Goal: Task Accomplishment & Management: Use online tool/utility

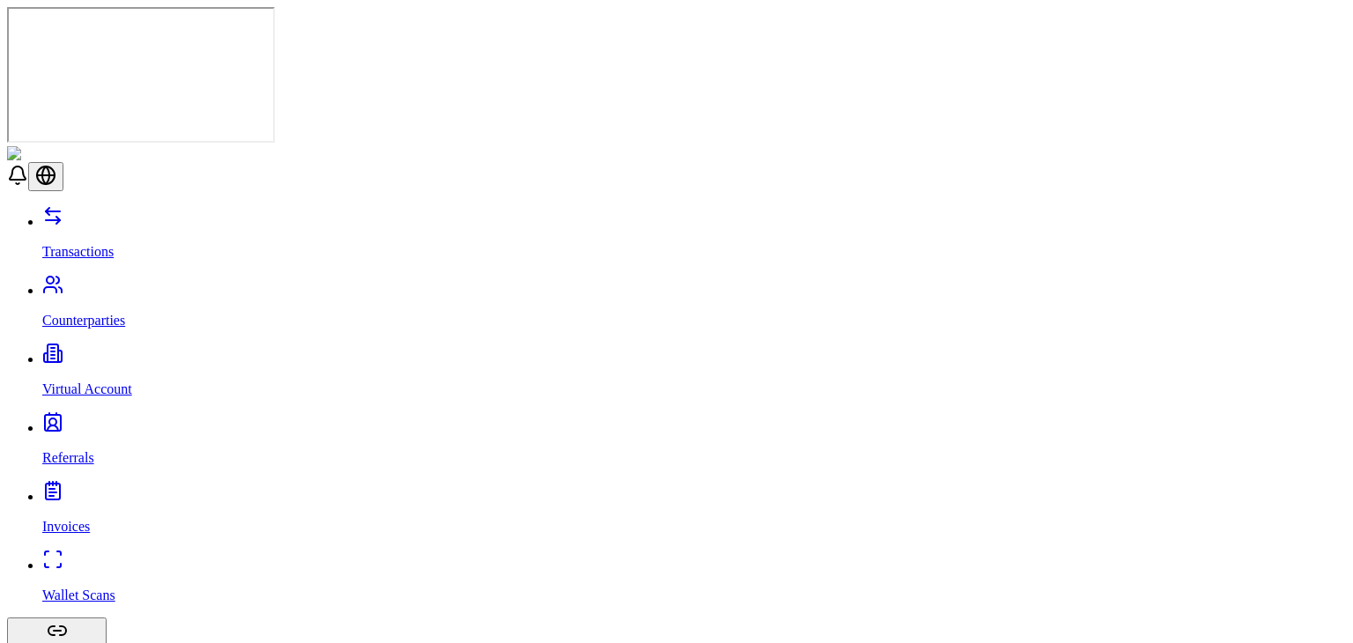
click at [141, 214] on link "Transactions" at bounding box center [694, 237] width 1304 height 46
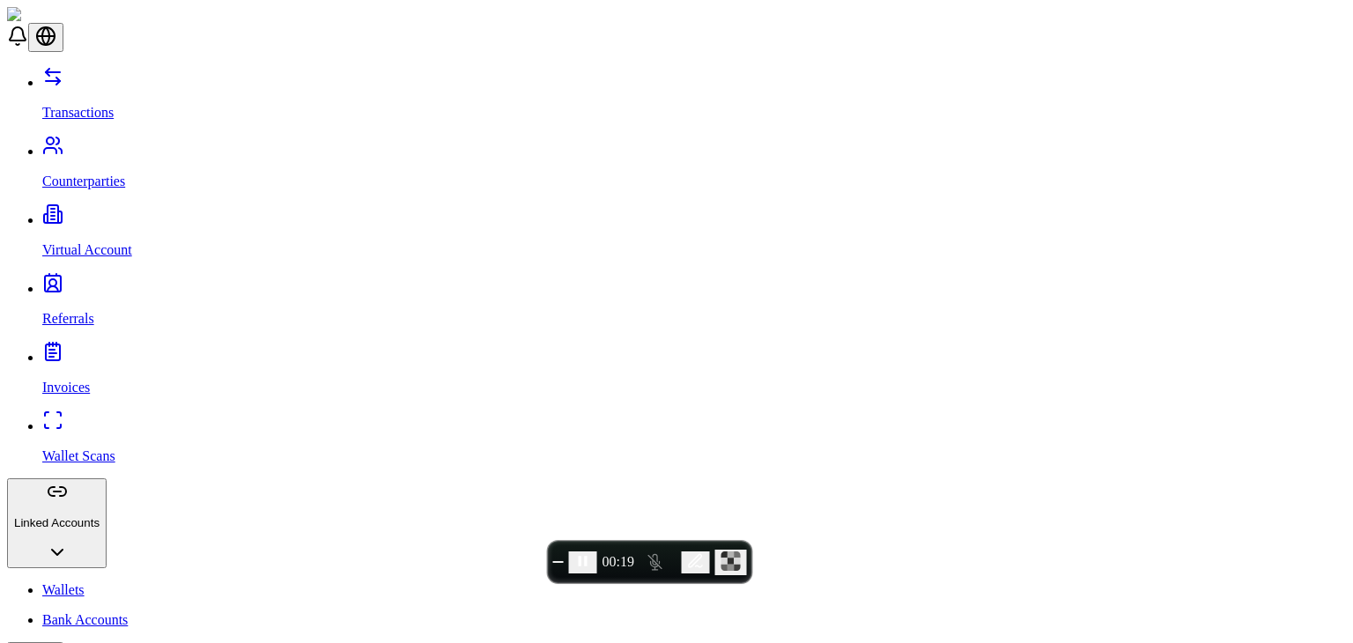
click at [913, 33] on header at bounding box center [676, 29] width 1339 height 45
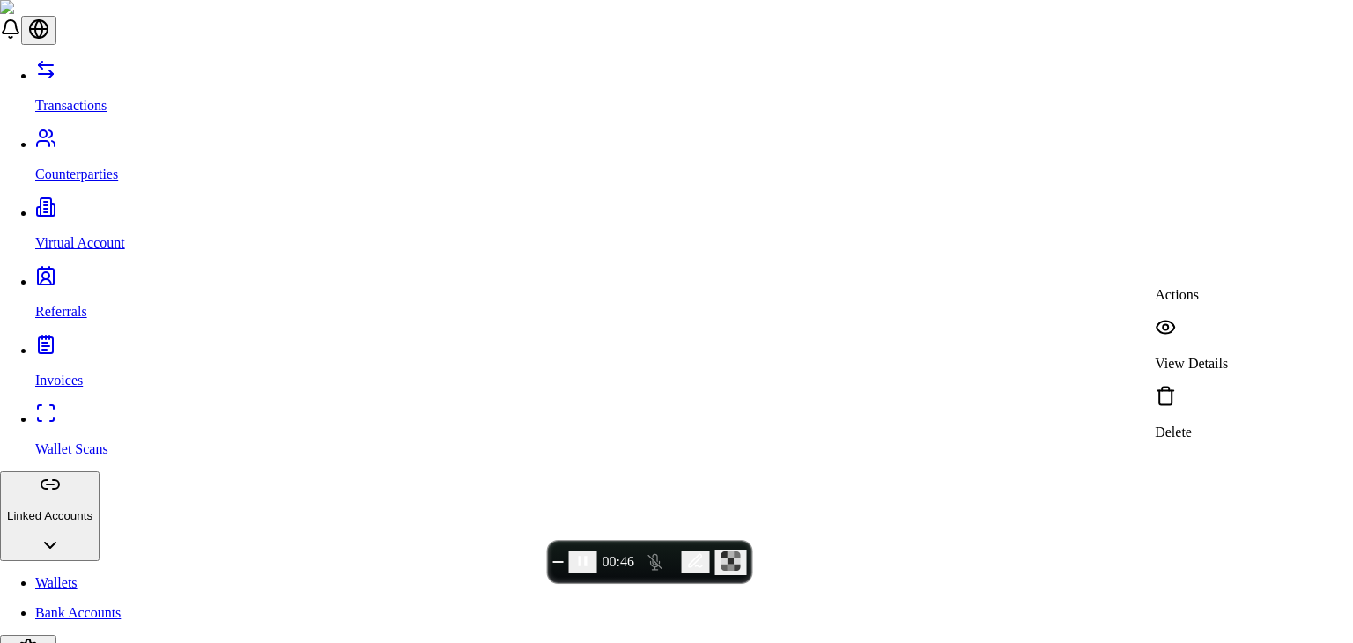
click at [1199, 356] on p "View Details" at bounding box center [1191, 364] width 73 height 16
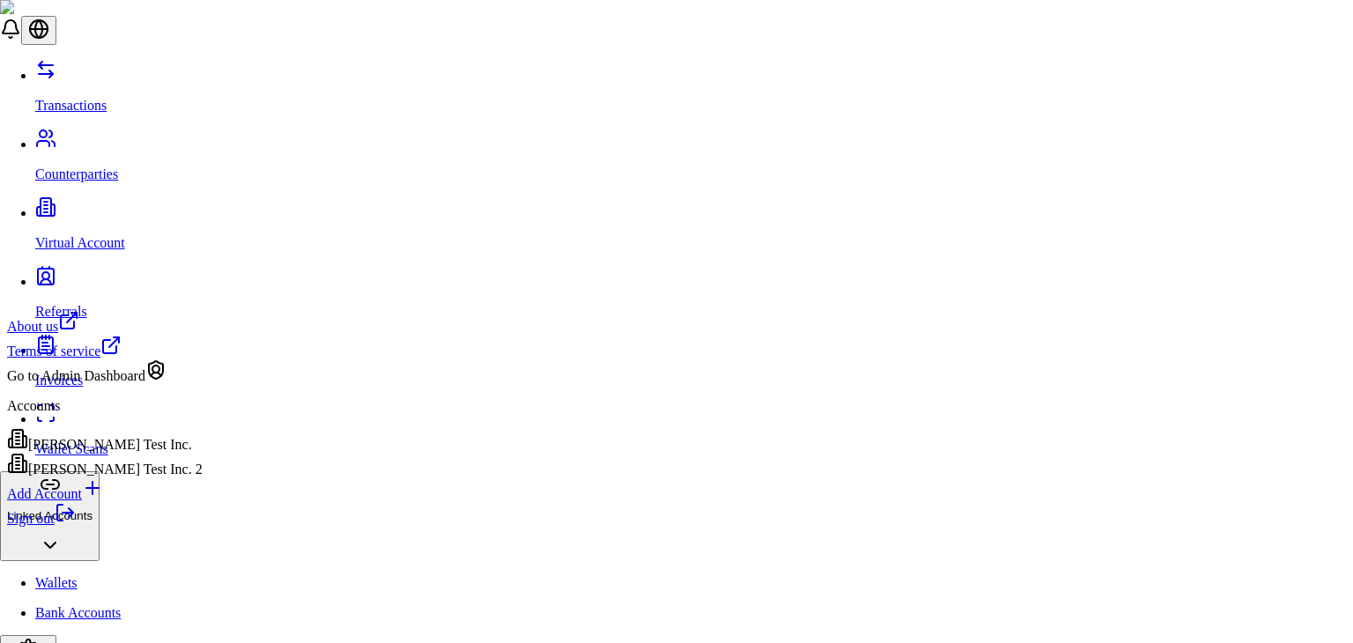
click at [129, 384] on div "Go to Admin Dashboard" at bounding box center [105, 371] width 196 height 25
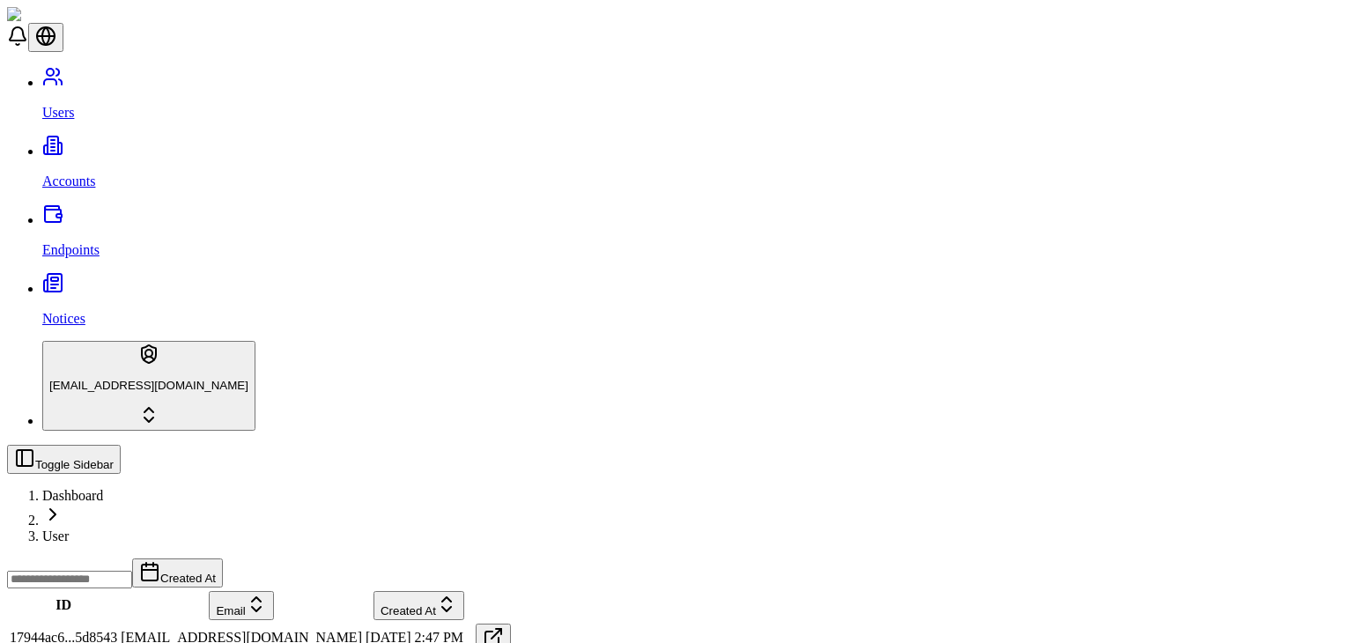
click at [99, 137] on div "Users Accounts Endpoints Notices" at bounding box center [676, 196] width 1339 height 261
click at [102, 132] on div "Users Accounts Endpoints Notices" at bounding box center [676, 196] width 1339 height 261
click at [102, 144] on link "Accounts" at bounding box center [694, 167] width 1304 height 46
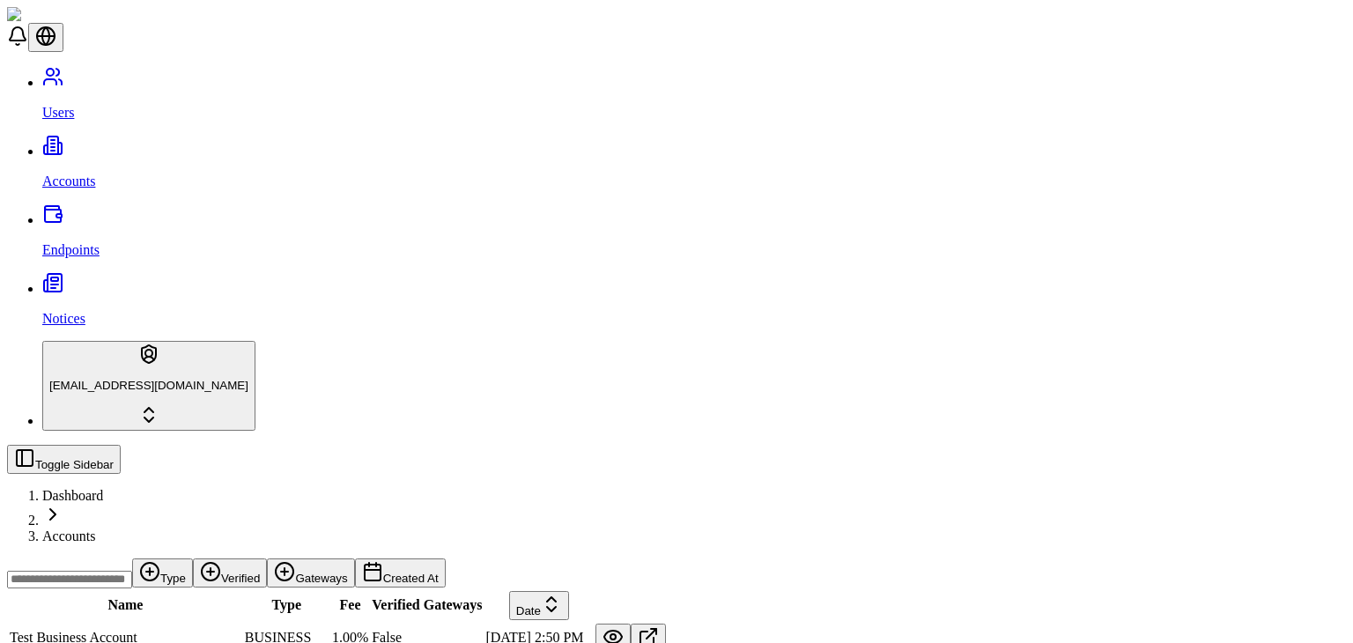
click at [132, 571] on input at bounding box center [69, 580] width 125 height 18
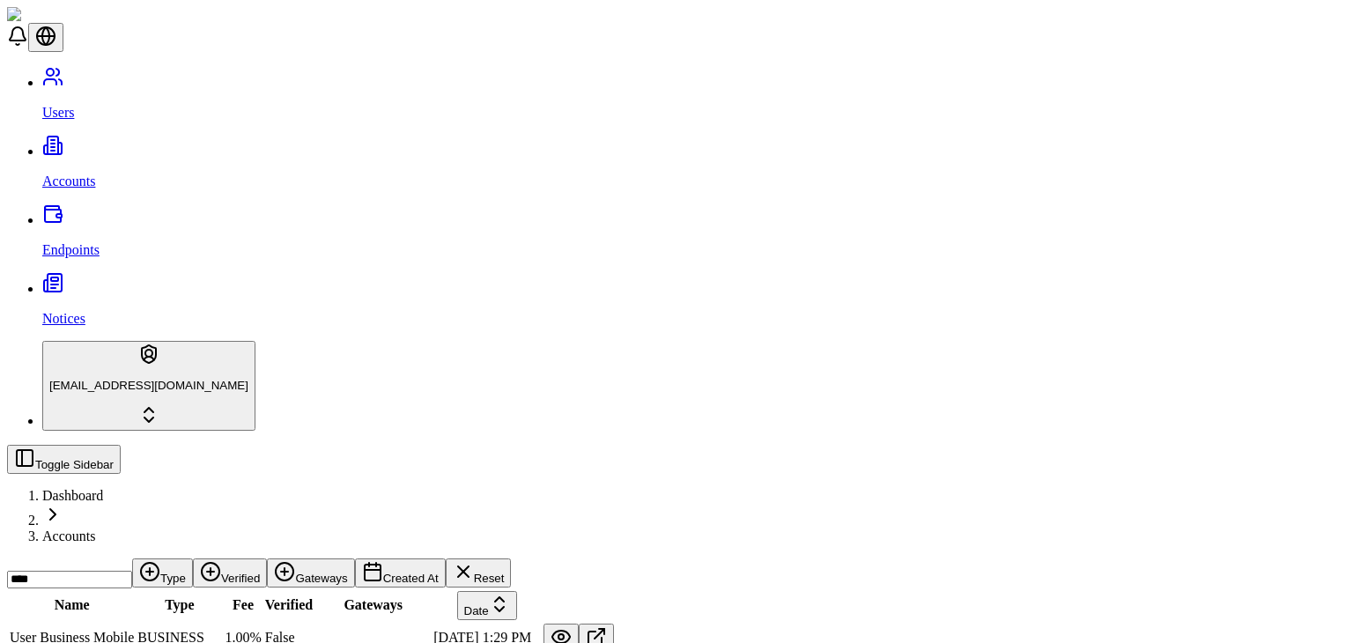
type input "****"
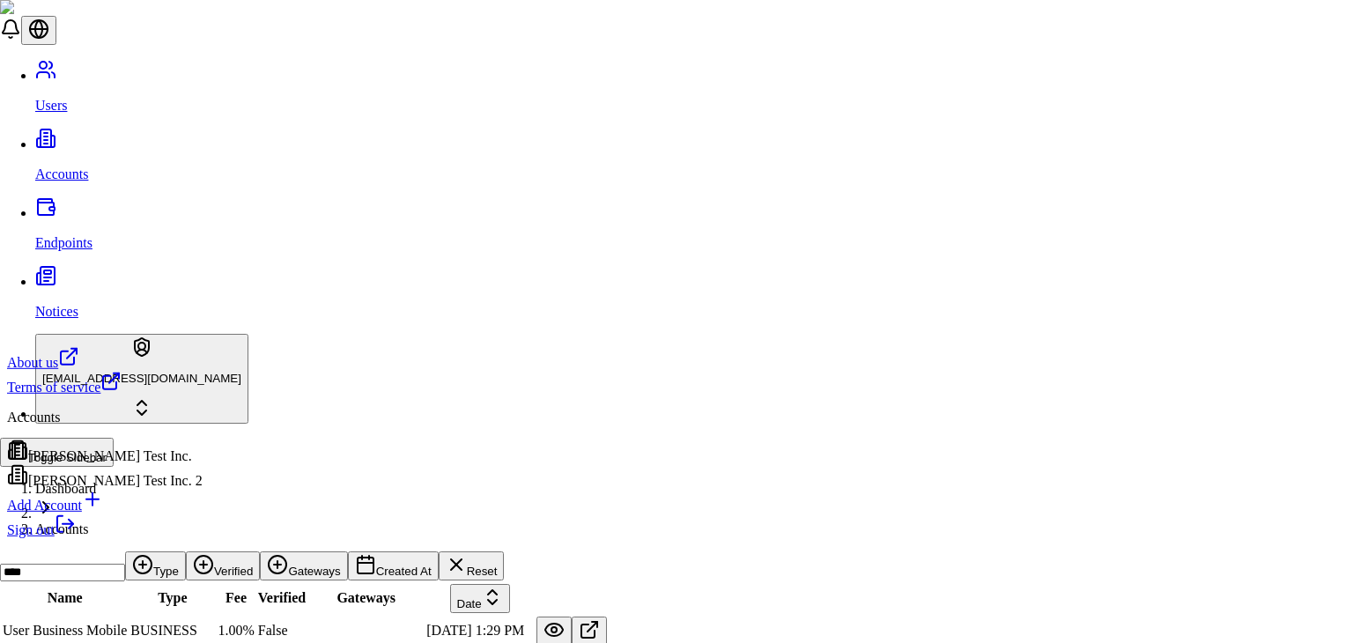
click at [123, 625] on html "Users Accounts Endpoints Notices [EMAIL_ADDRESS][DOMAIN_NAME] Toggle Sidebar Da…" at bounding box center [676, 566] width 1353 height 1133
click at [137, 481] on div "[PERSON_NAME] Test Inc. 2" at bounding box center [105, 476] width 196 height 25
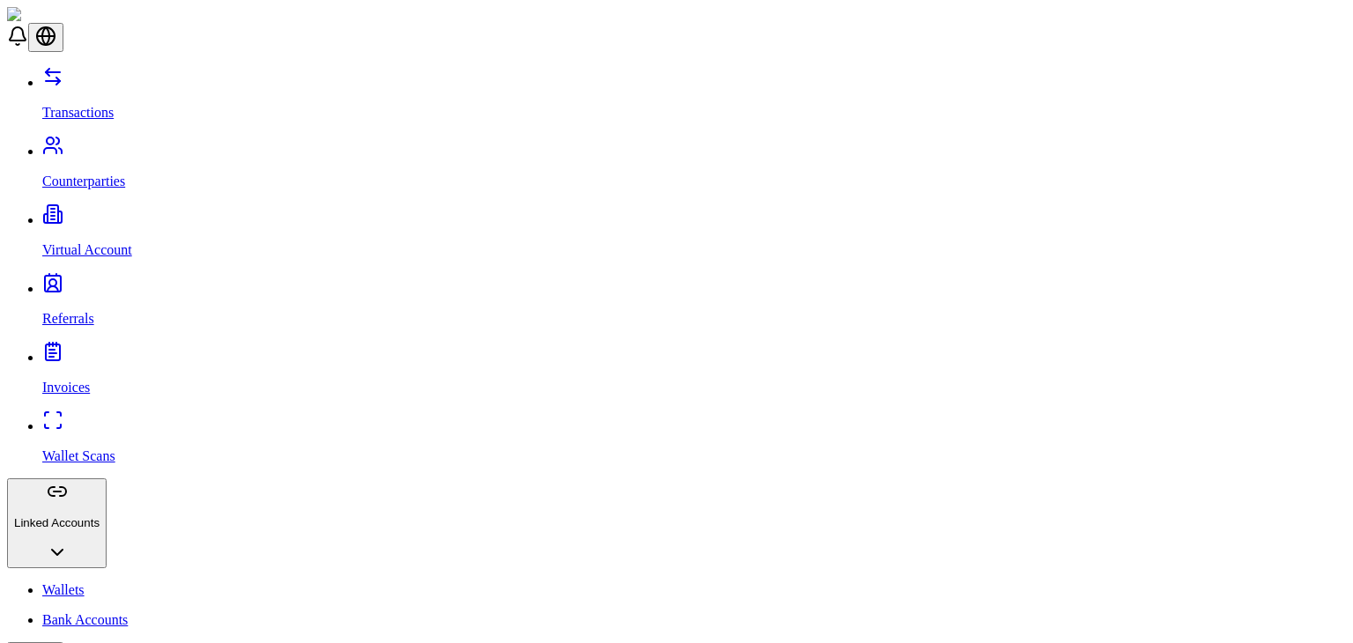
click at [86, 582] on link "Wallets" at bounding box center [694, 590] width 1304 height 16
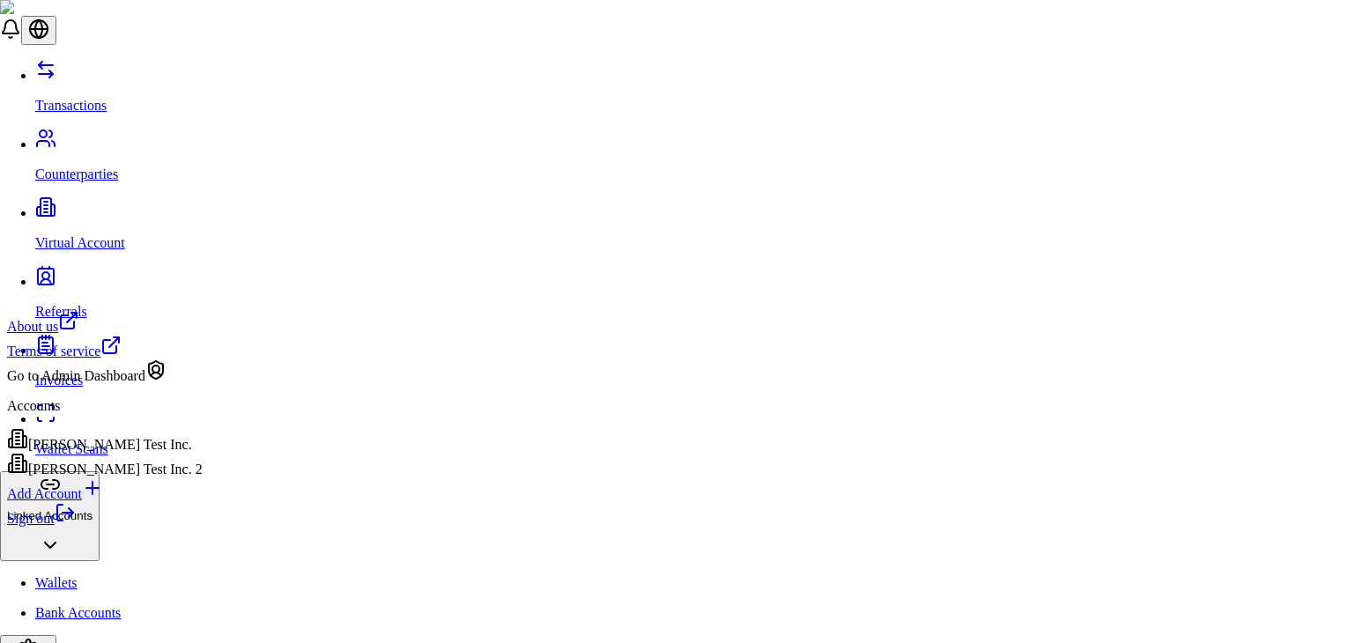
click at [159, 384] on div "Go to Admin Dashboard" at bounding box center [105, 371] width 196 height 25
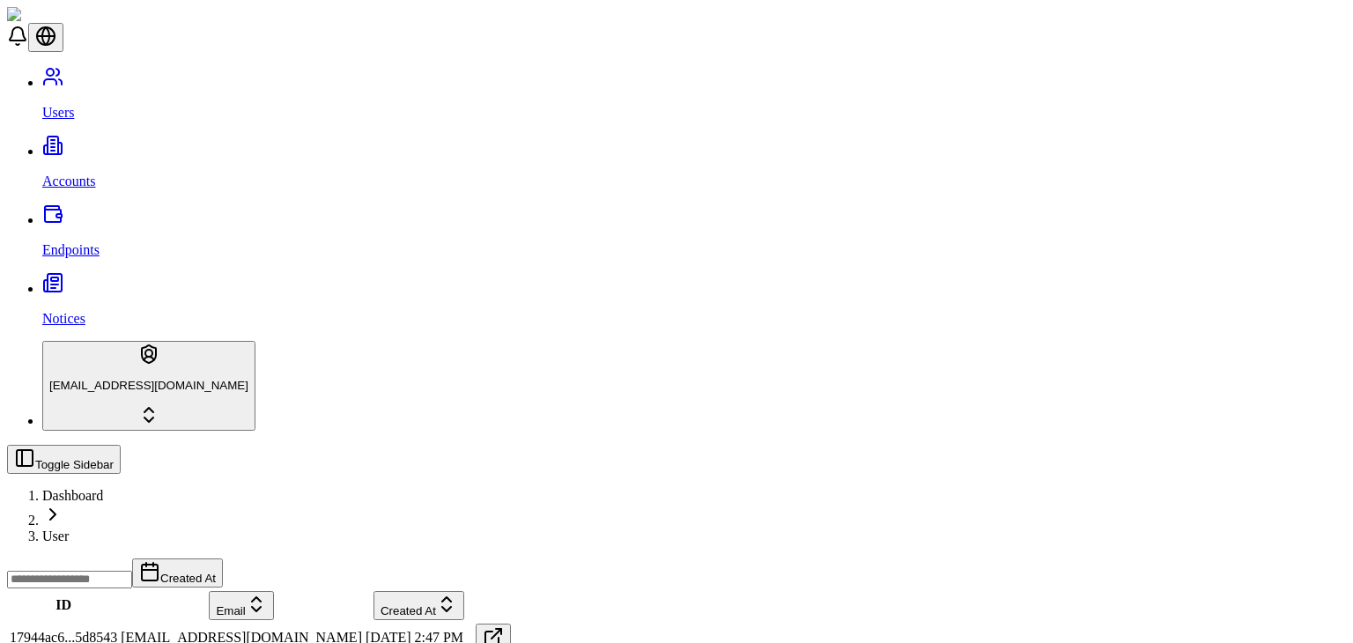
click at [132, 571] on input at bounding box center [69, 580] width 125 height 18
click at [155, 144] on link "Accounts" at bounding box center [694, 167] width 1304 height 46
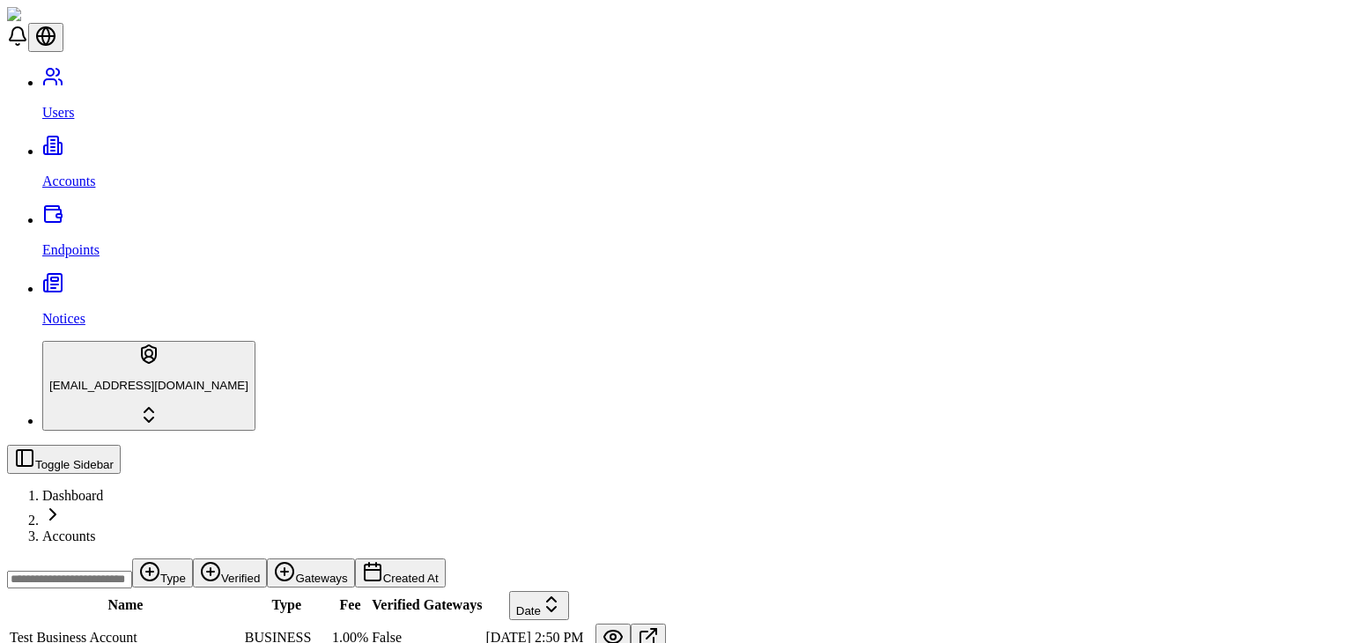
click at [354, 558] on button "Gateways" at bounding box center [310, 572] width 87 height 29
click at [646, 268] on div "Suggestions" at bounding box center [701, 263] width 146 height 25
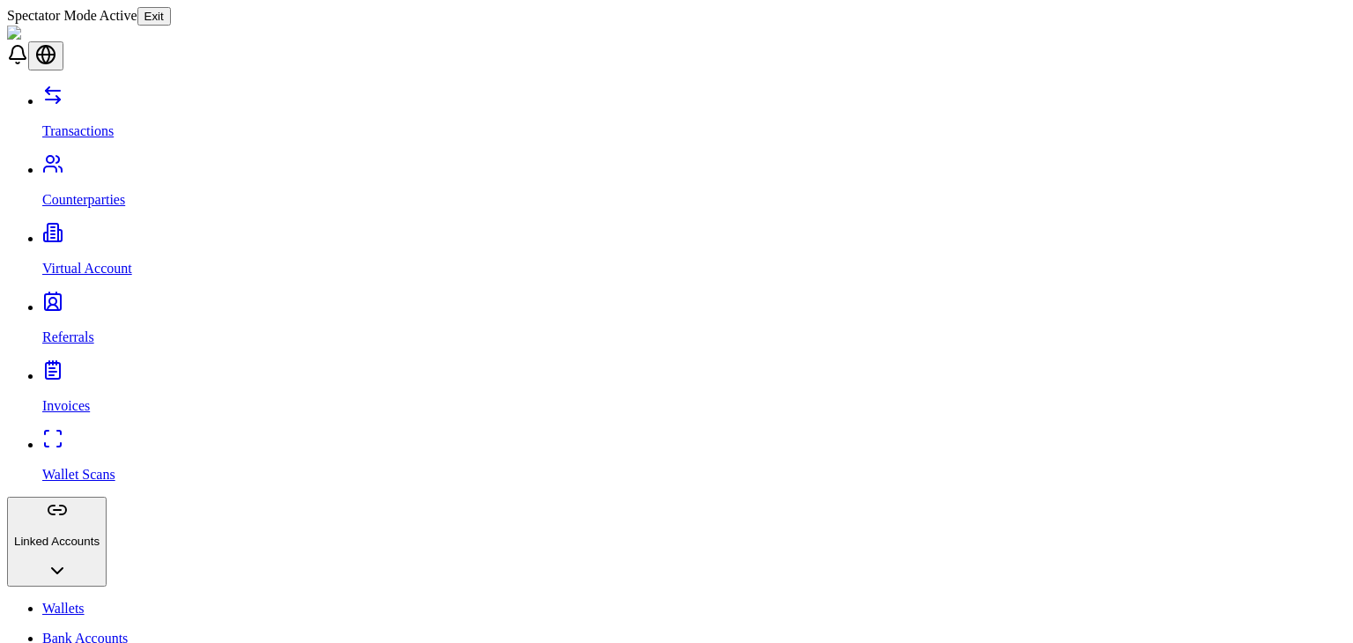
click at [84, 601] on p "Wallets" at bounding box center [694, 609] width 1304 height 16
click at [171, 15] on button "Exit" at bounding box center [153, 16] width 33 height 18
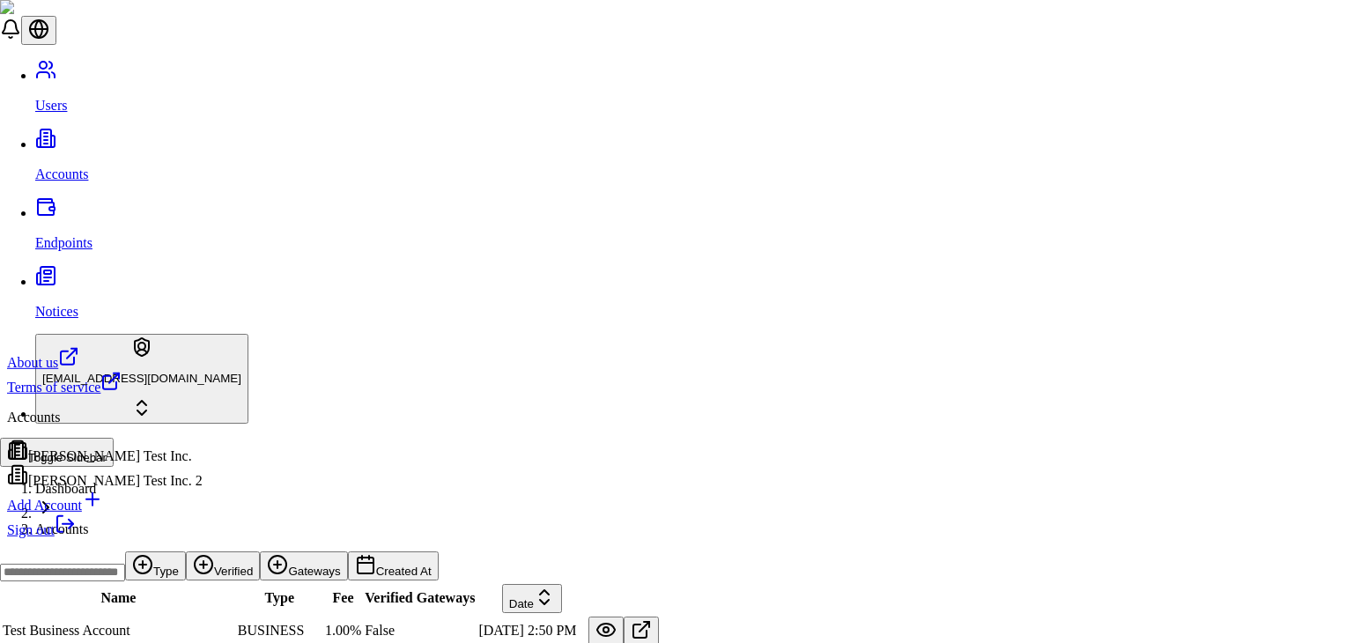
click at [98, 628] on html "Users Accounts Endpoints Notices [EMAIL_ADDRESS][DOMAIN_NAME] Toggle Sidebar Da…" at bounding box center [676, 599] width 1353 height 1198
click at [123, 464] on div "[PERSON_NAME] Test Inc." at bounding box center [105, 452] width 196 height 25
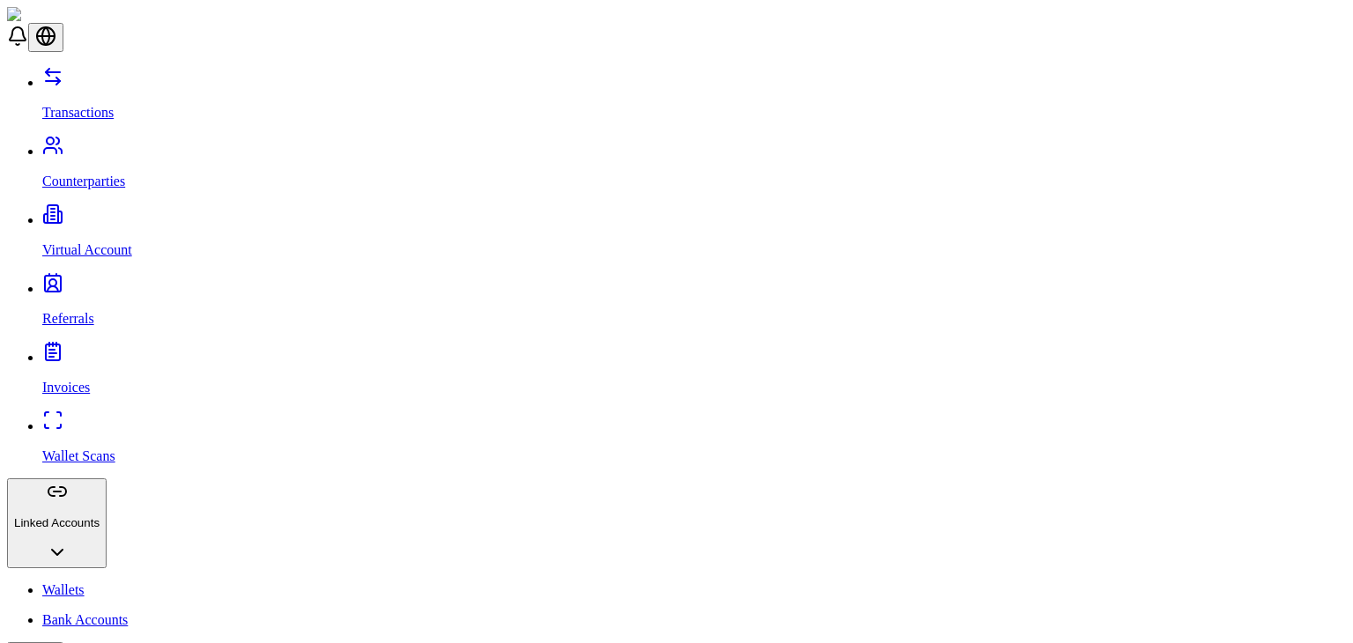
click at [81, 448] on p "Wallet Scans" at bounding box center [694, 456] width 1304 height 16
click at [78, 582] on p "Wallets" at bounding box center [694, 590] width 1304 height 16
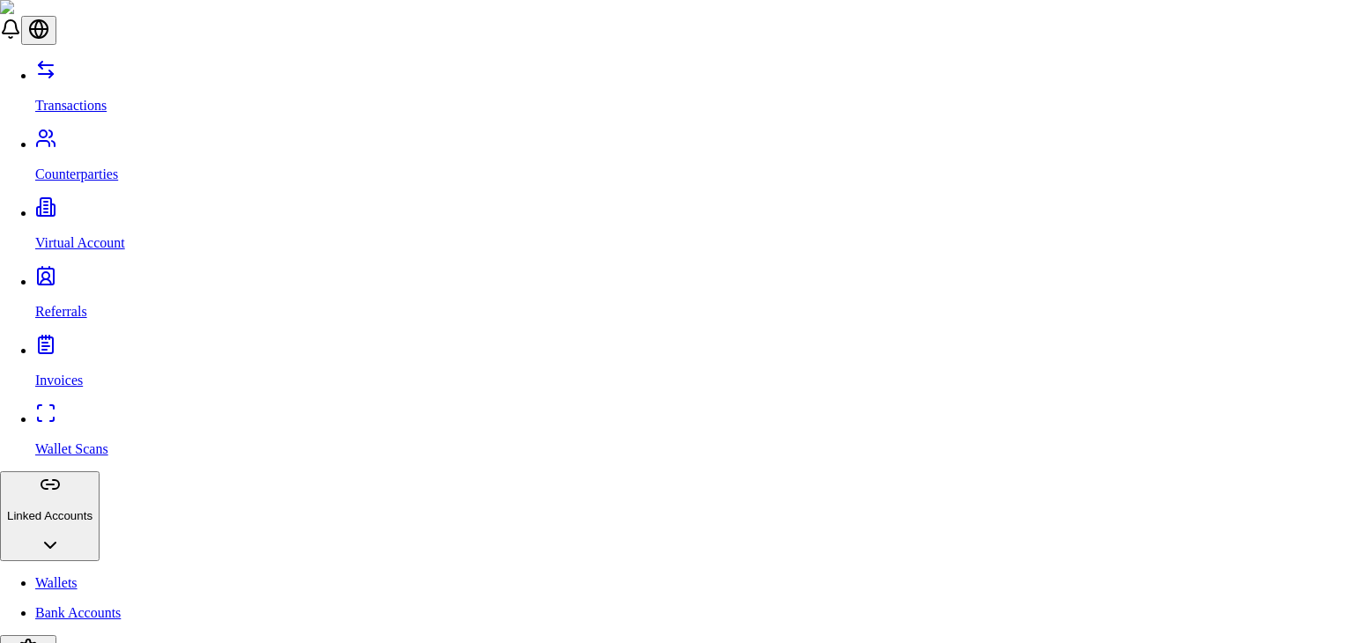
type input "******"
click at [534, 370] on span "Ethereum (ETH)" at bounding box center [513, 362] width 95 height 15
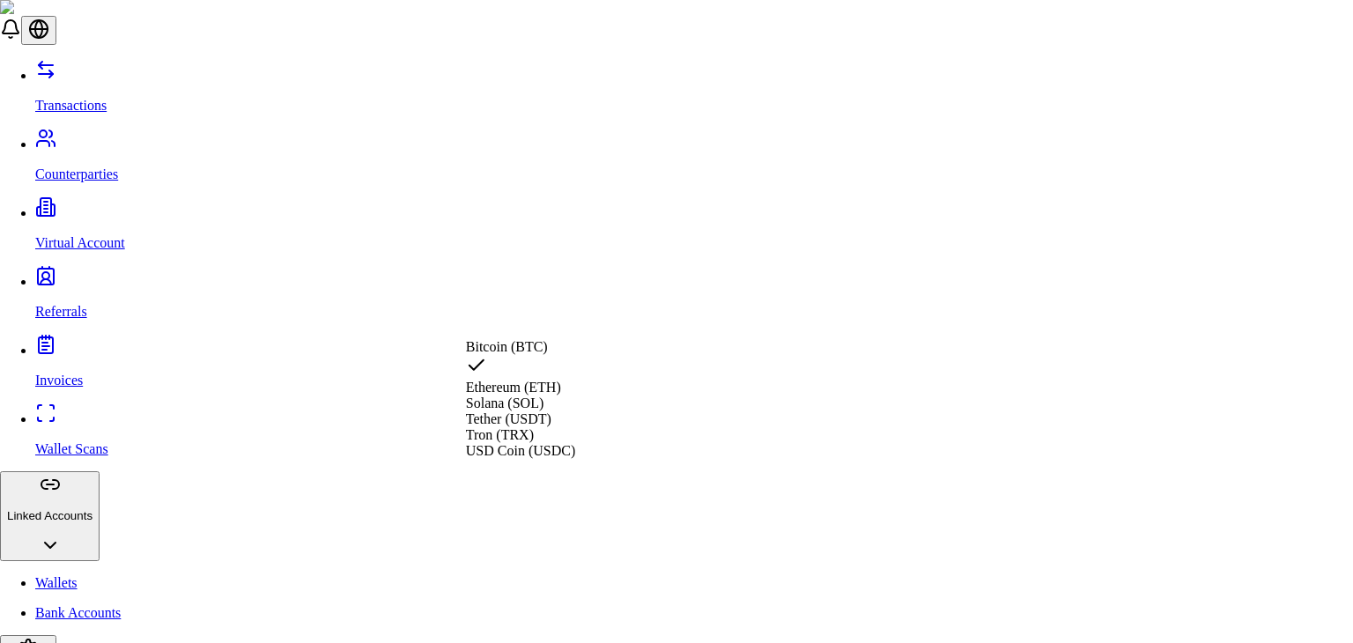
click at [551, 426] on span "Tether (USDT)" at bounding box center [508, 418] width 85 height 15
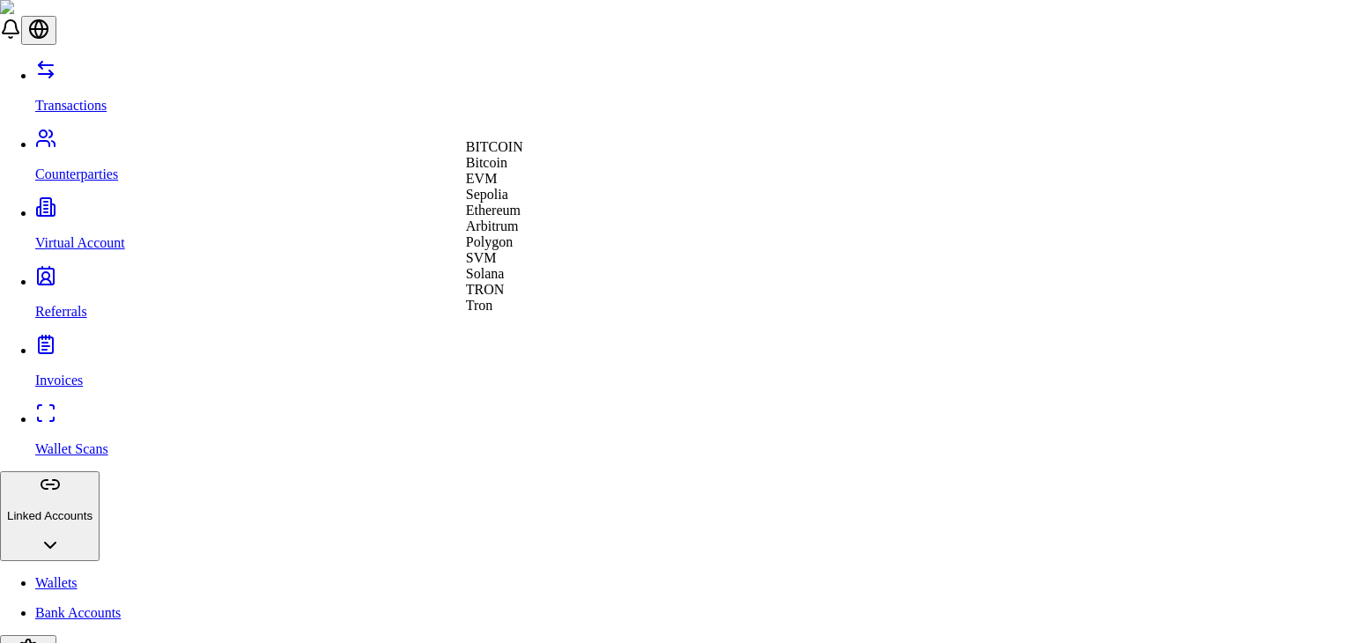
click at [521, 218] on span "Ethereum" at bounding box center [493, 210] width 55 height 15
paste input "**********"
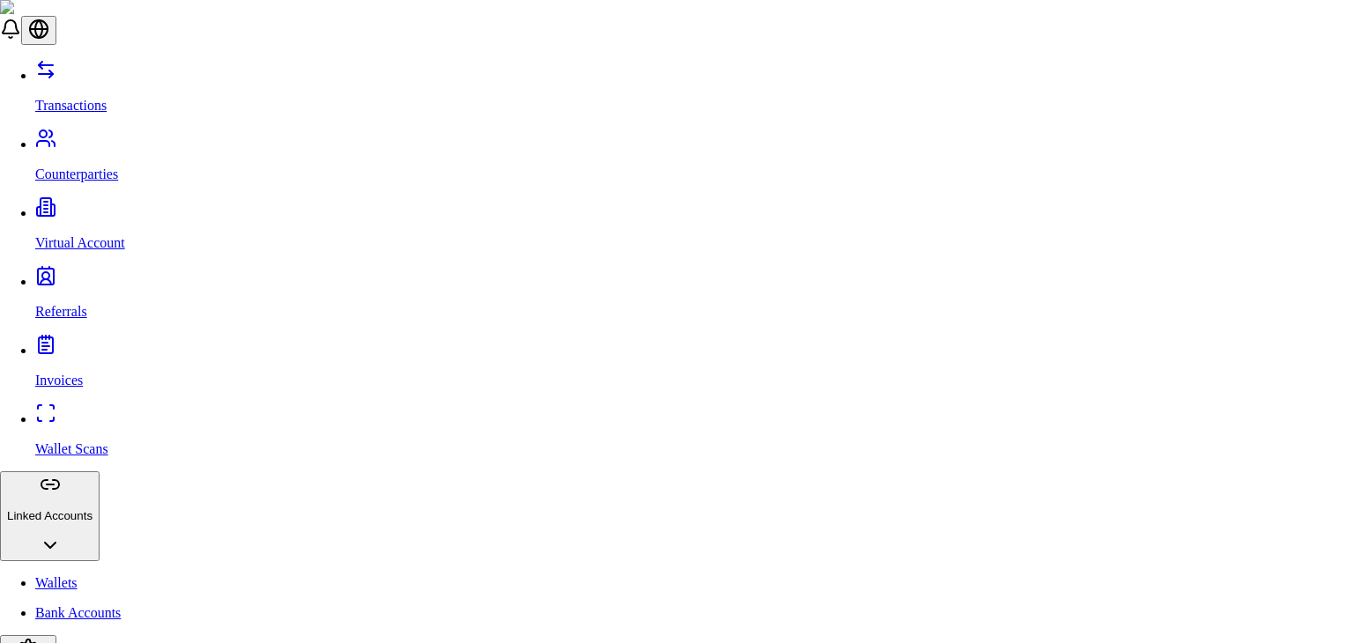
type input "**********"
click at [1191, 156] on div "View Details" at bounding box center [1197, 159] width 94 height 25
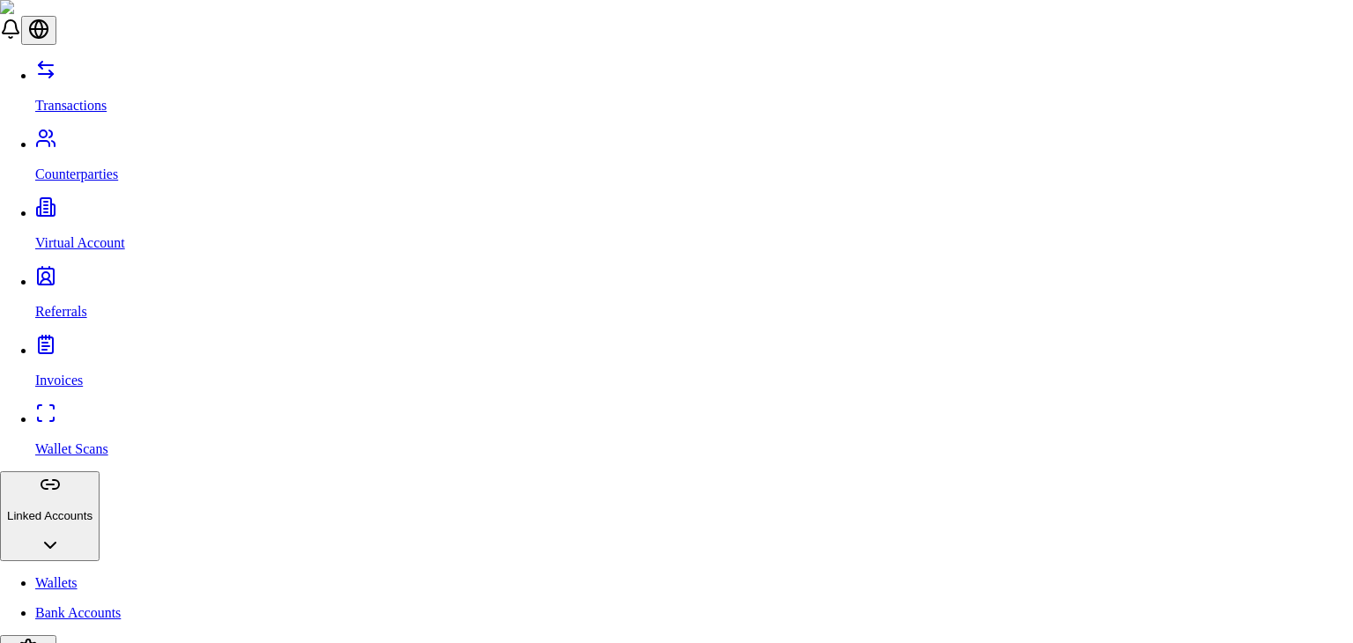
scroll to position [403, 0]
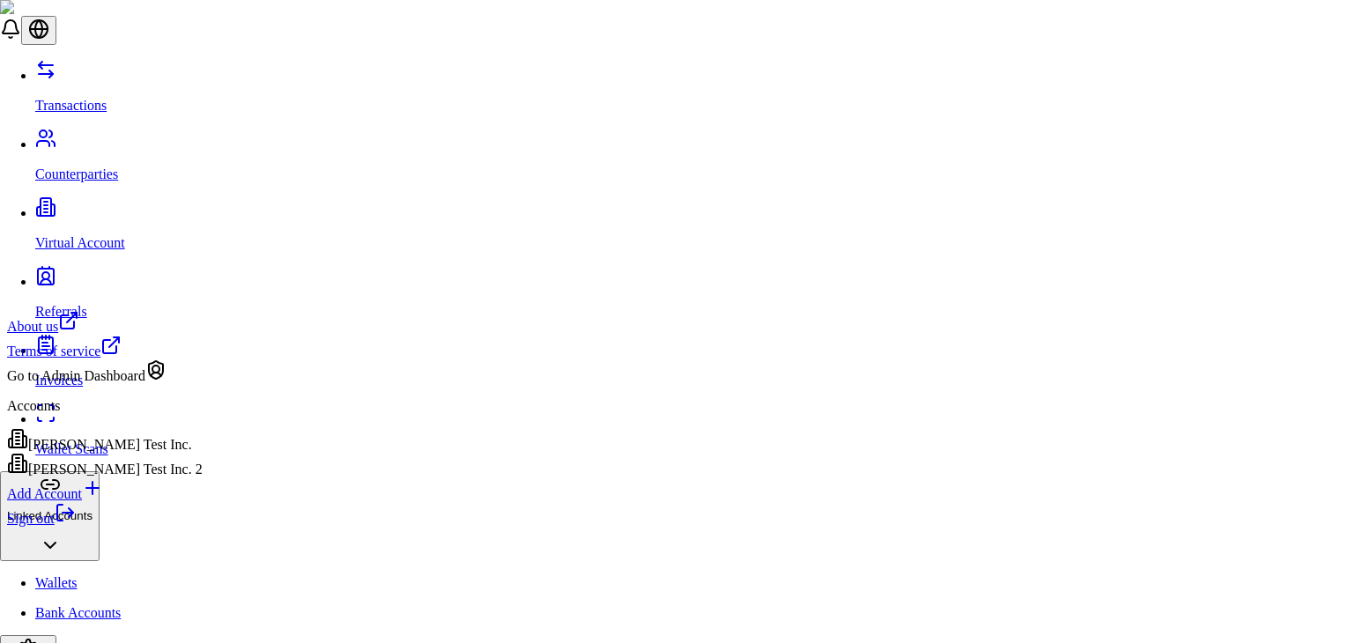
click at [143, 384] on div "Go to Admin Dashboard" at bounding box center [105, 371] width 196 height 25
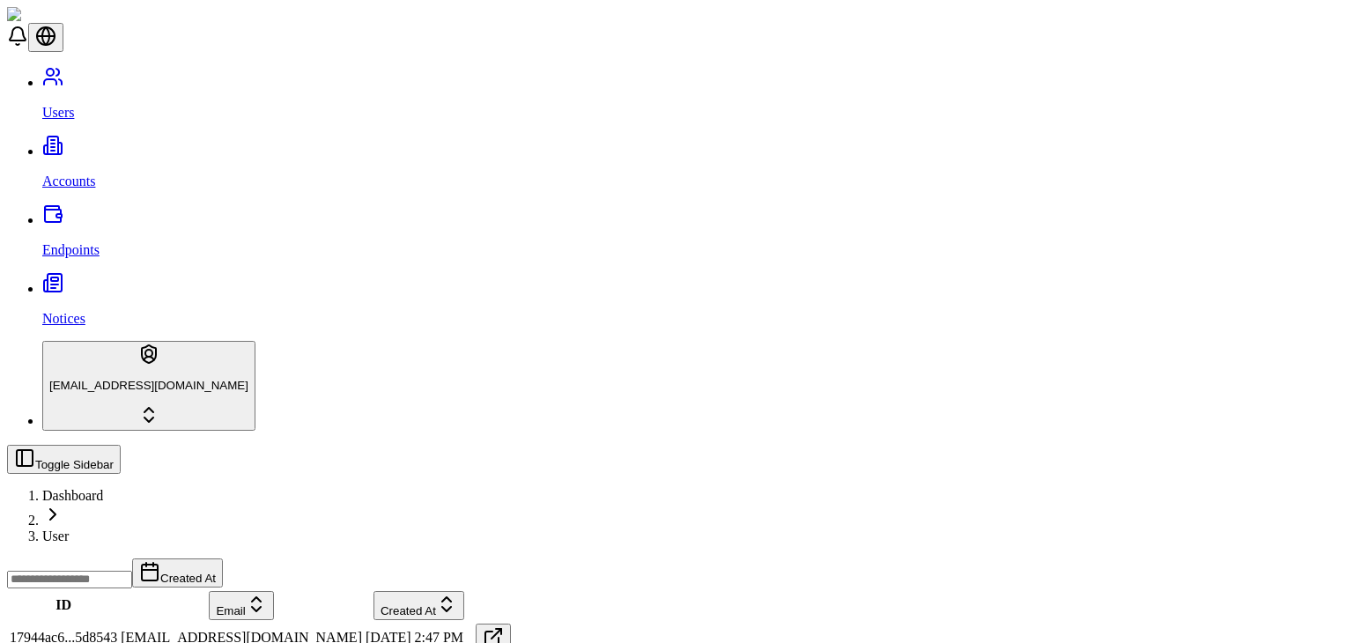
click at [109, 144] on link "Accounts" at bounding box center [694, 167] width 1304 height 46
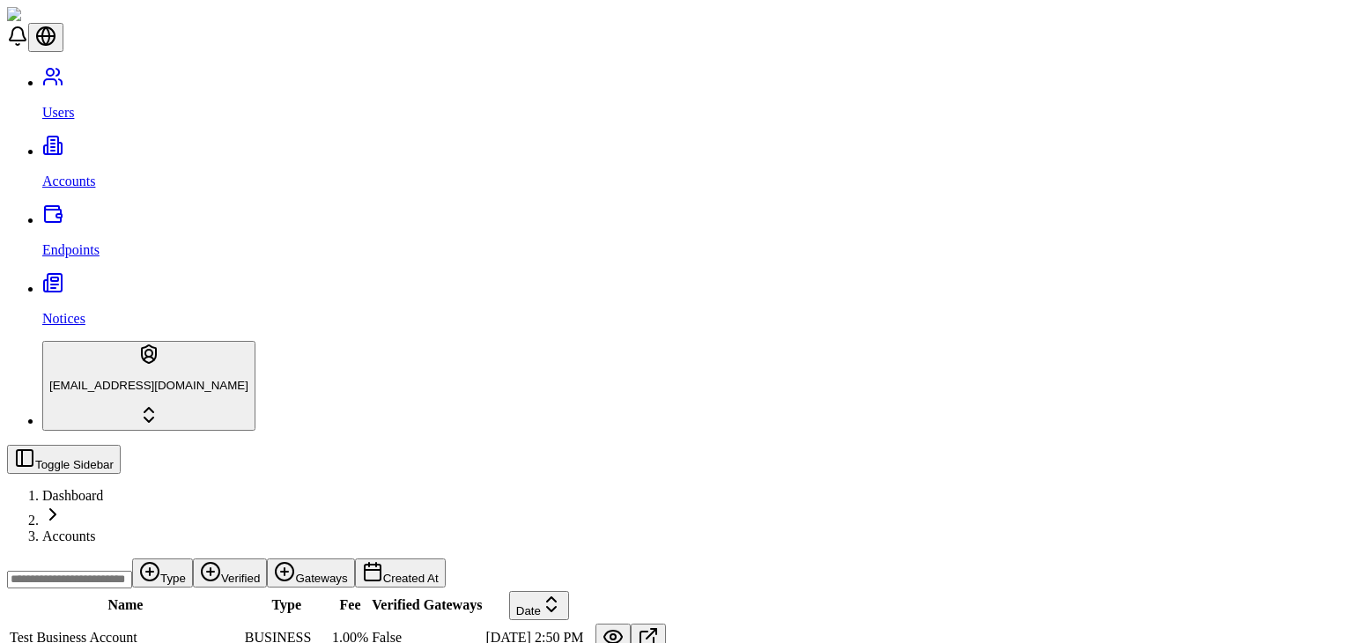
click at [132, 571] on input at bounding box center [69, 580] width 125 height 18
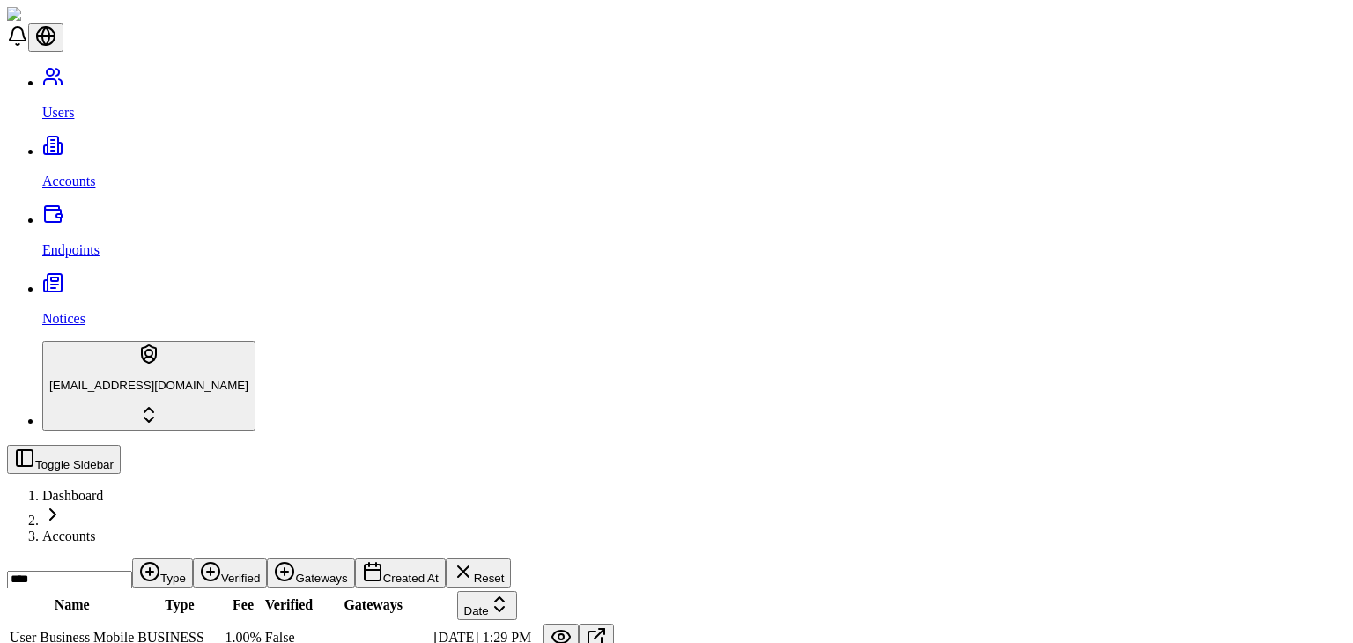
type input "****"
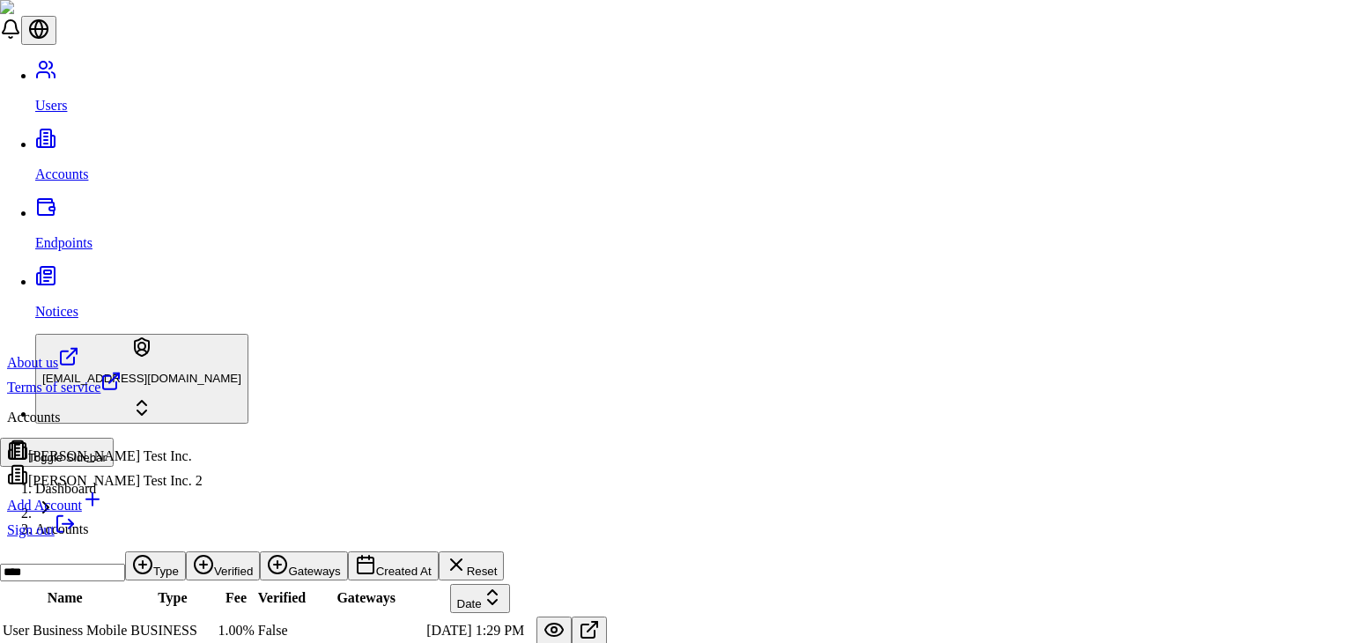
click at [111, 622] on html "Users Accounts Endpoints Notices [EMAIL_ADDRESS][DOMAIN_NAME] Toggle Sidebar Da…" at bounding box center [676, 566] width 1353 height 1133
click at [140, 450] on div "[PERSON_NAME] Test Inc." at bounding box center [105, 452] width 196 height 25
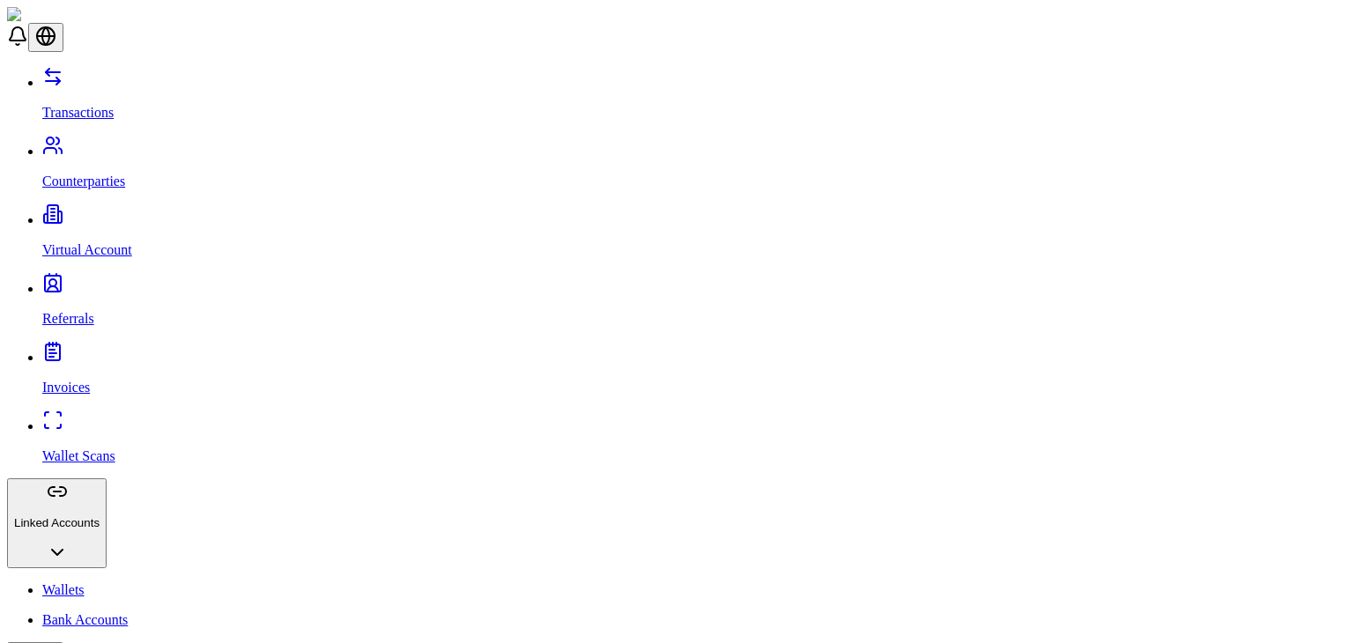
click at [130, 78] on link "Transactions" at bounding box center [694, 98] width 1304 height 46
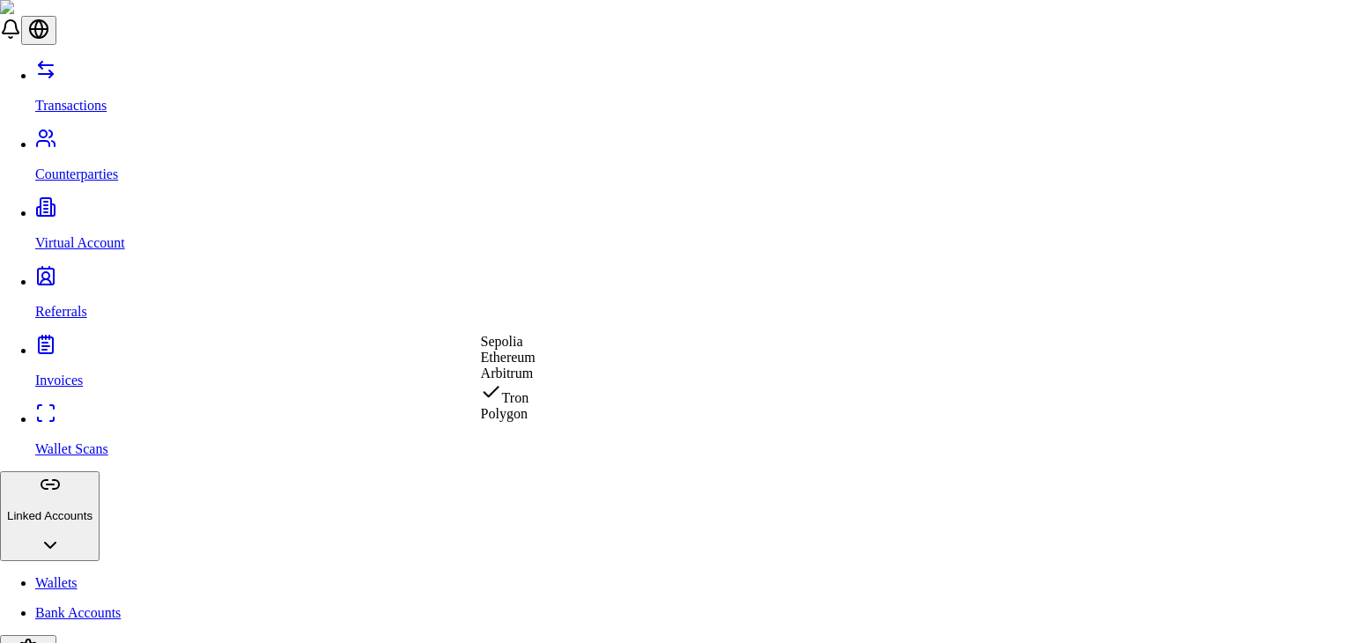
select select "*******"
type input "**"
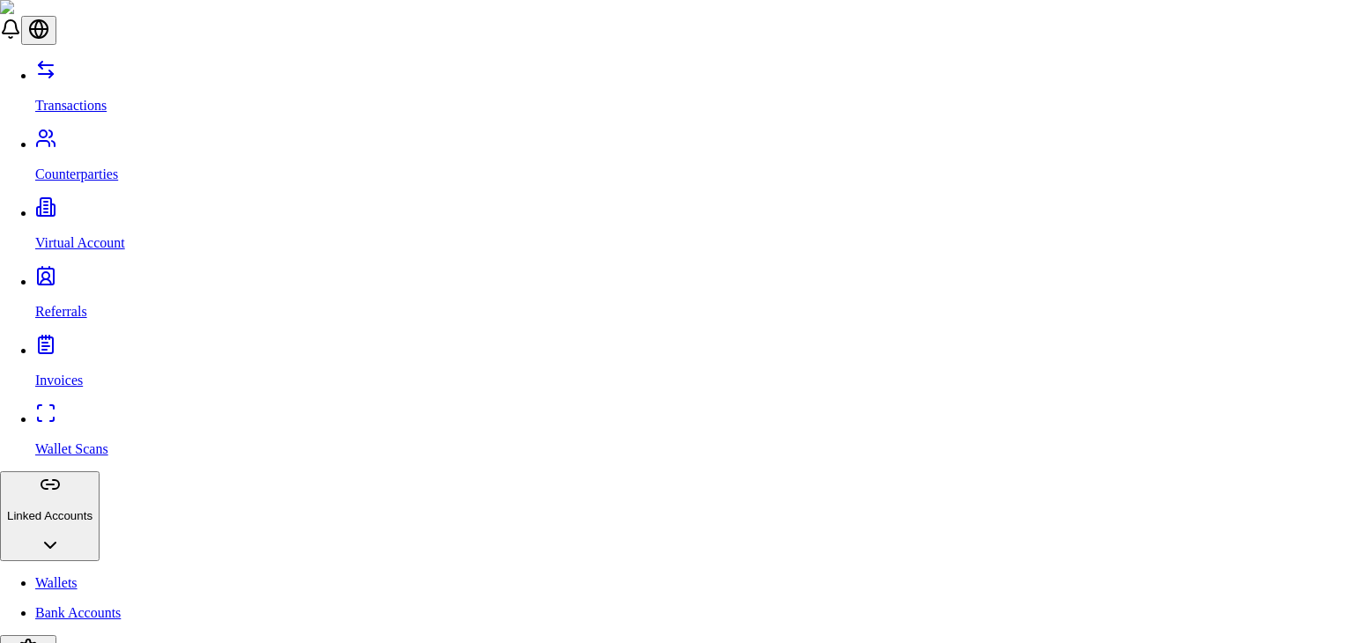
drag, startPoint x: 736, startPoint y: 318, endPoint x: 473, endPoint y: 297, distance: 264.2
copy span "Please contact our support team to enable fiat payment methods for your transac…"
